Goal: Navigation & Orientation: Find specific page/section

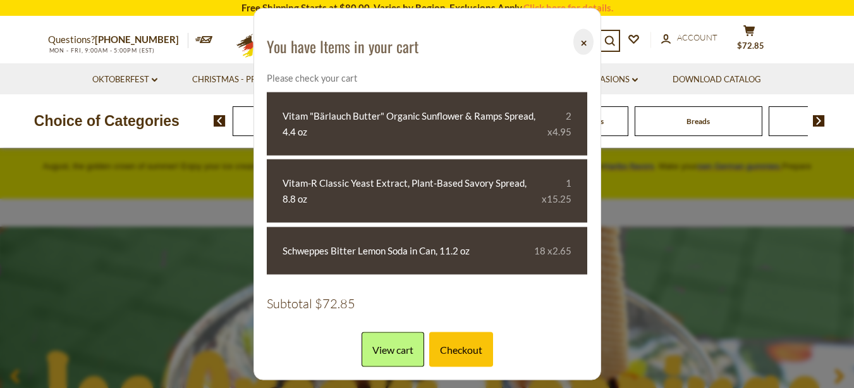
click at [585, 42] on button "⨉" at bounding box center [583, 42] width 20 height 26
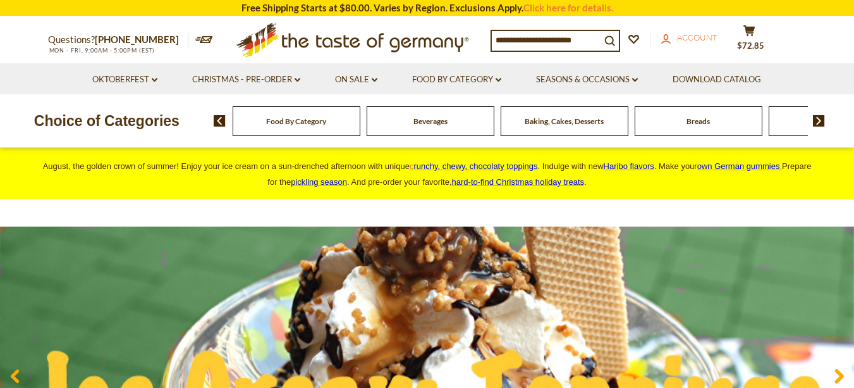
click at [706, 35] on span "Account" at bounding box center [697, 37] width 40 height 10
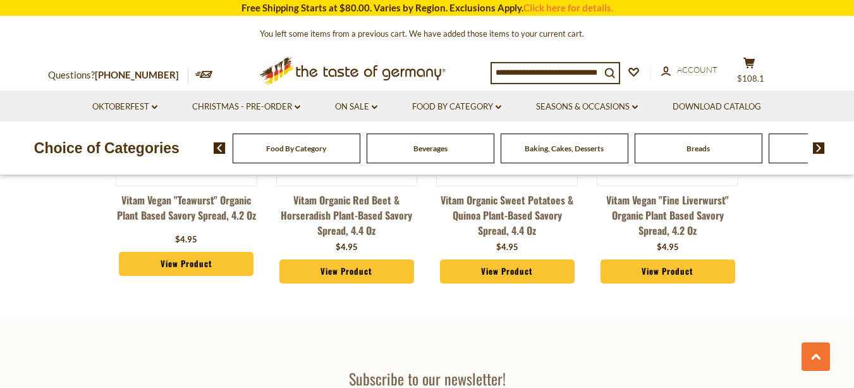
scroll to position [1368, 0]
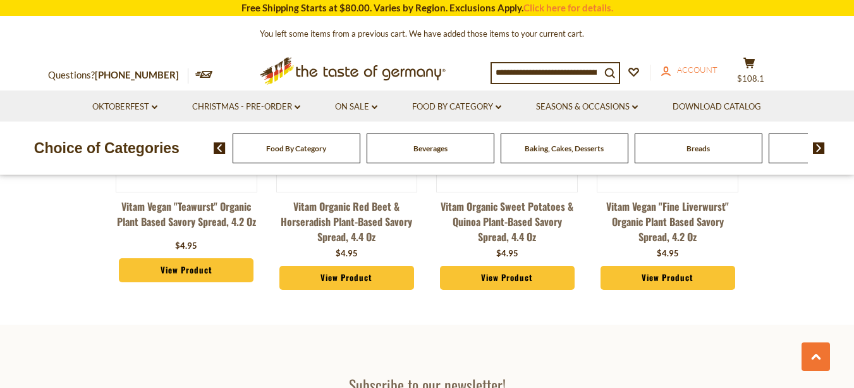
click at [714, 73] on span "Account" at bounding box center [697, 69] width 40 height 10
